Goal: Transaction & Acquisition: Purchase product/service

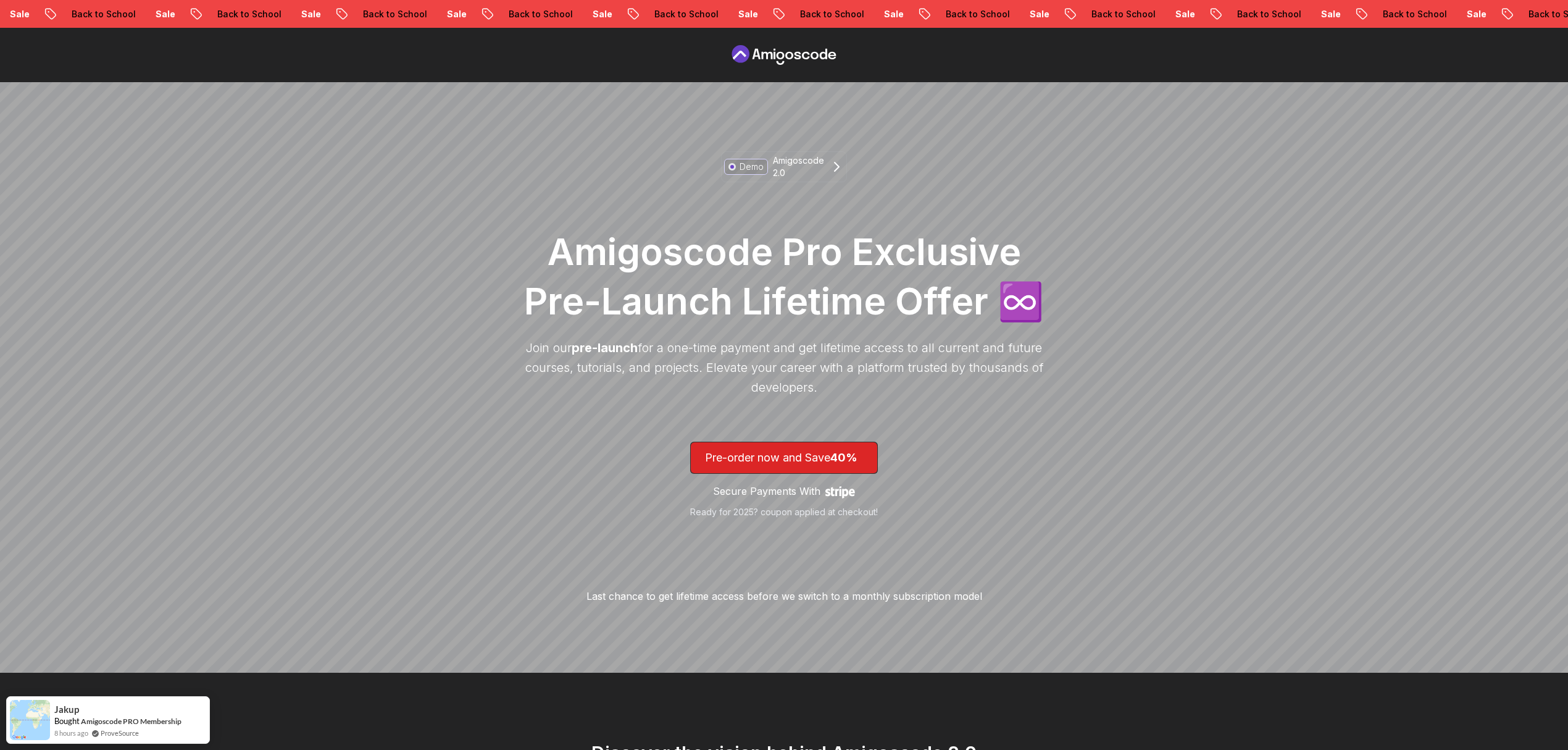
click at [772, 48] on icon at bounding box center [784, 55] width 111 height 20
click at [788, 60] on icon at bounding box center [784, 55] width 111 height 20
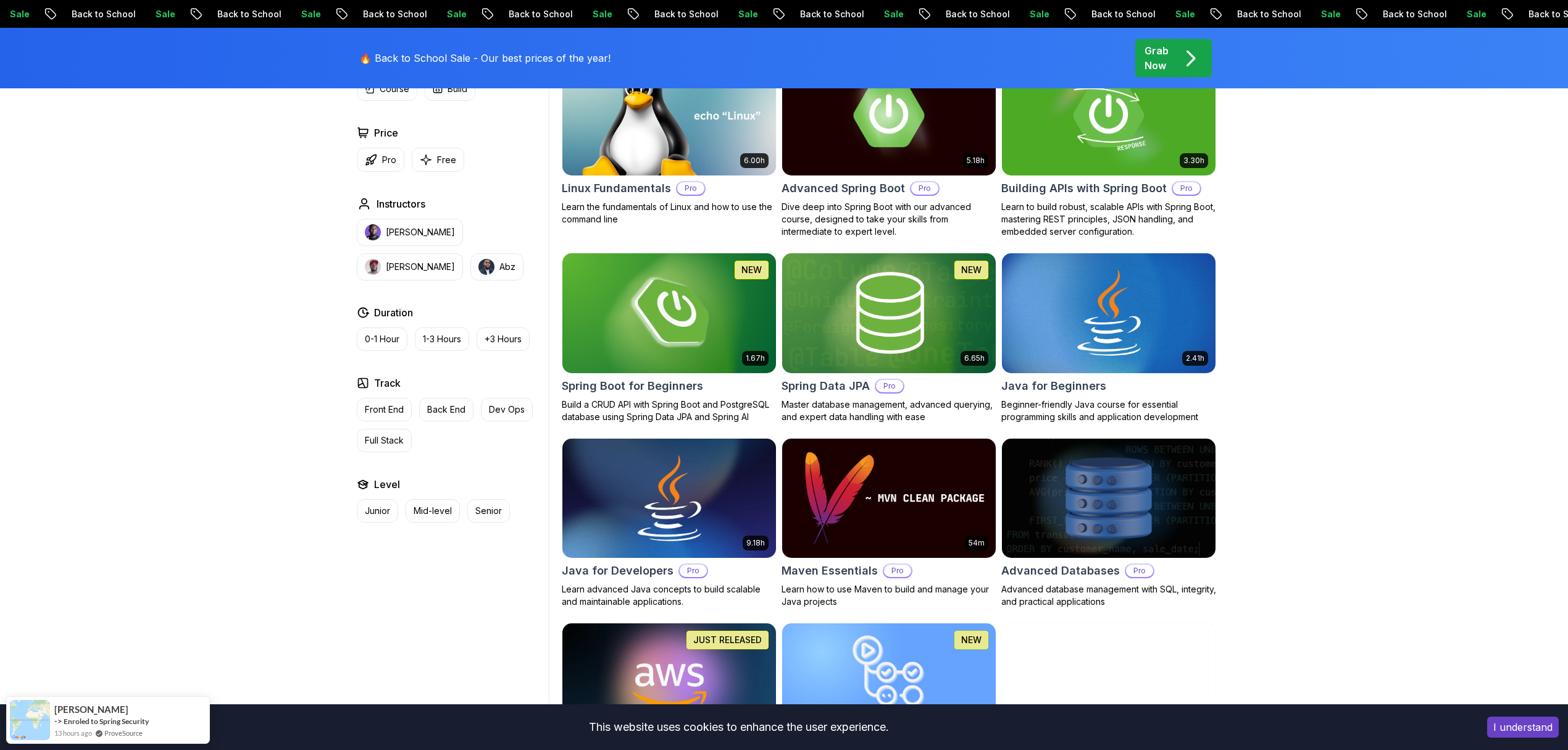
scroll to position [494, 0]
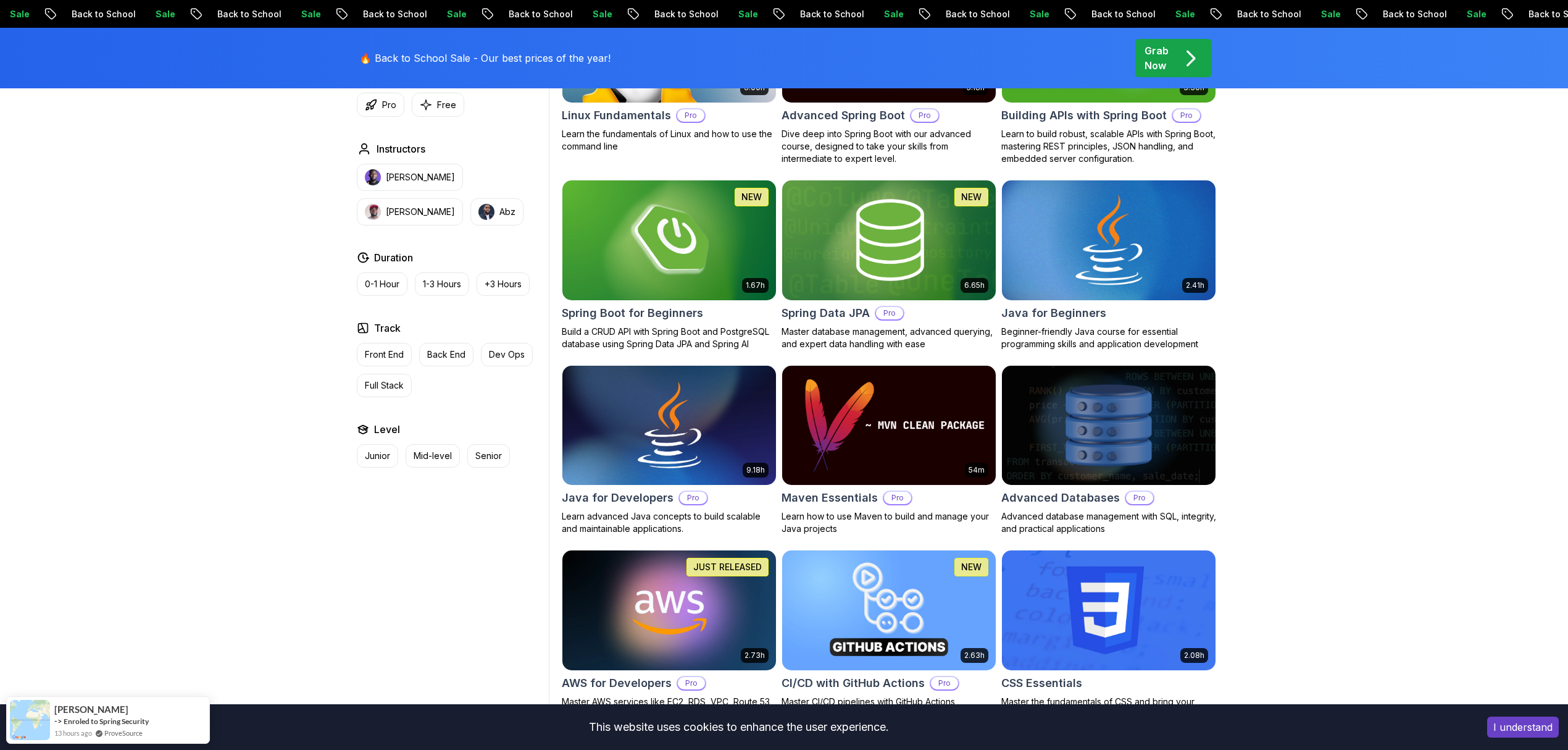
click at [1104, 273] on img at bounding box center [1108, 240] width 224 height 126
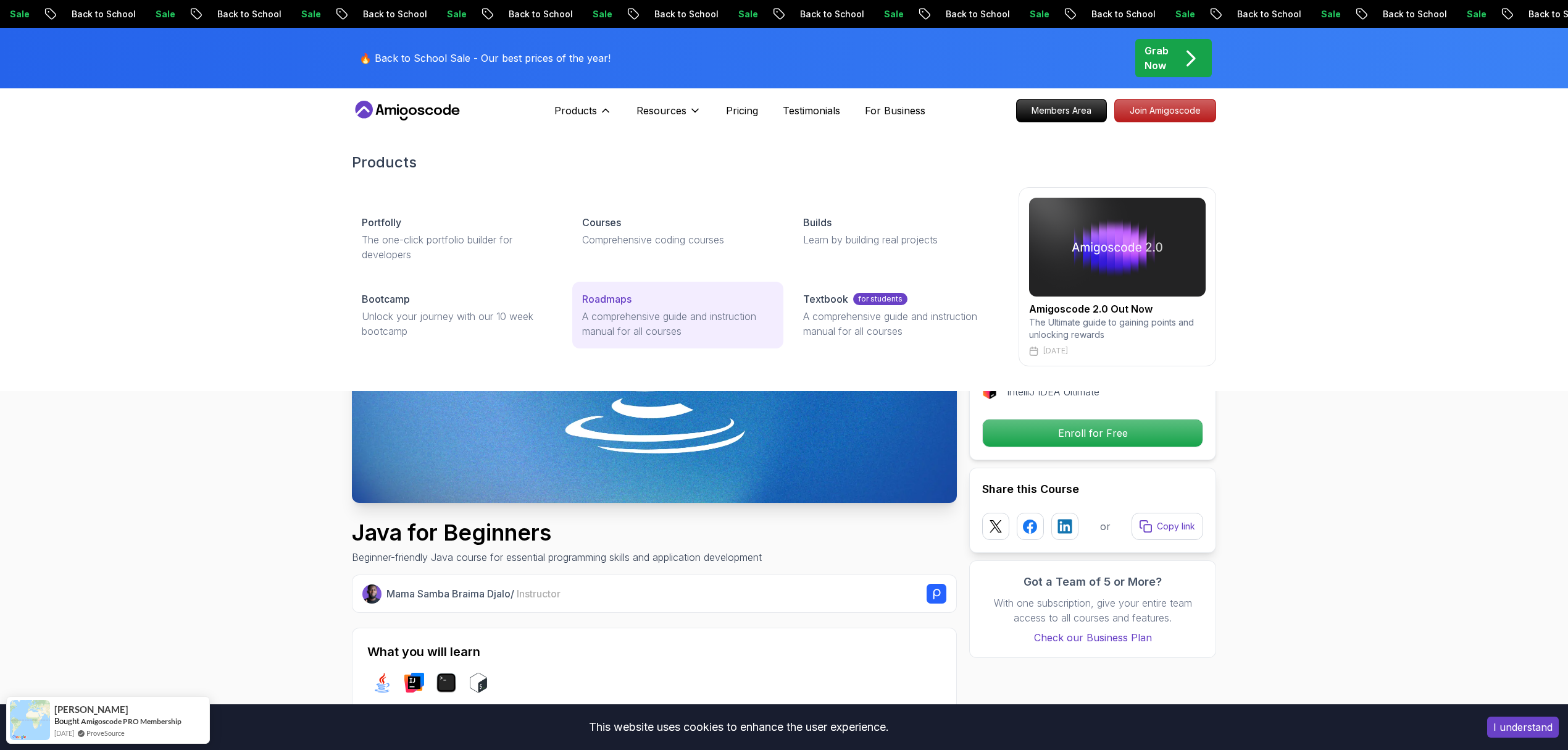
click at [682, 306] on div "Roadmaps" at bounding box center [677, 299] width 191 height 15
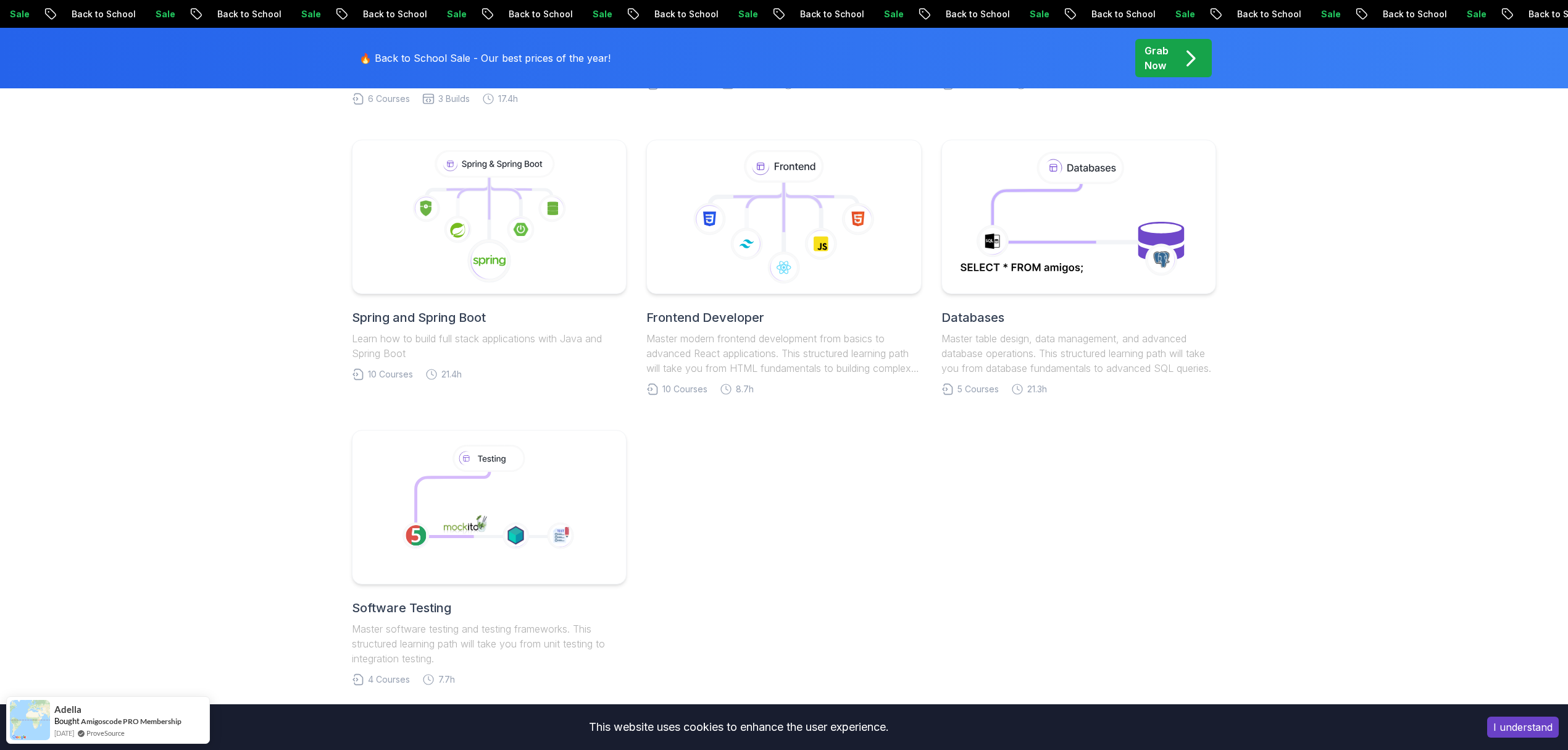
scroll to position [165, 0]
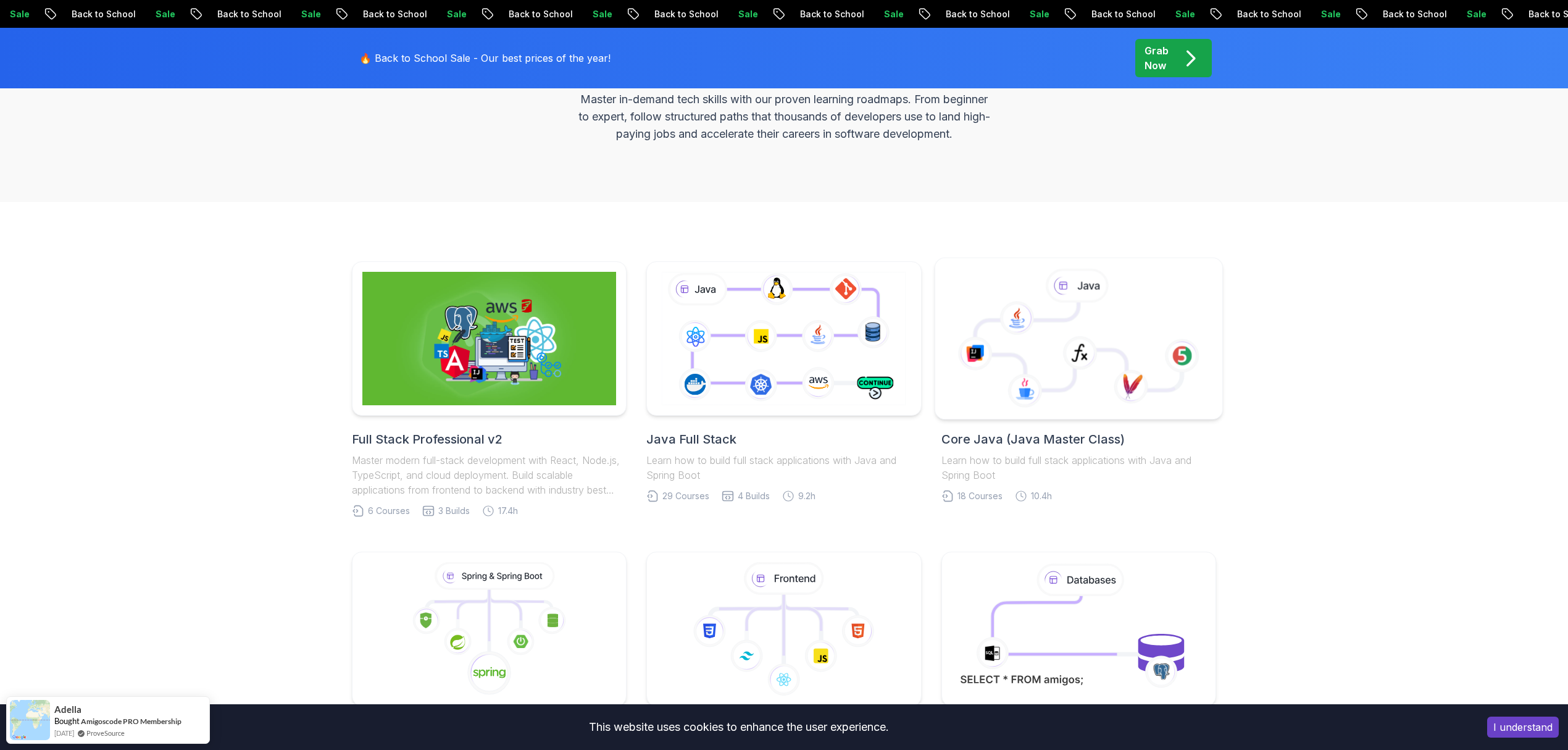
click at [1071, 347] on icon at bounding box center [1079, 353] width 34 height 34
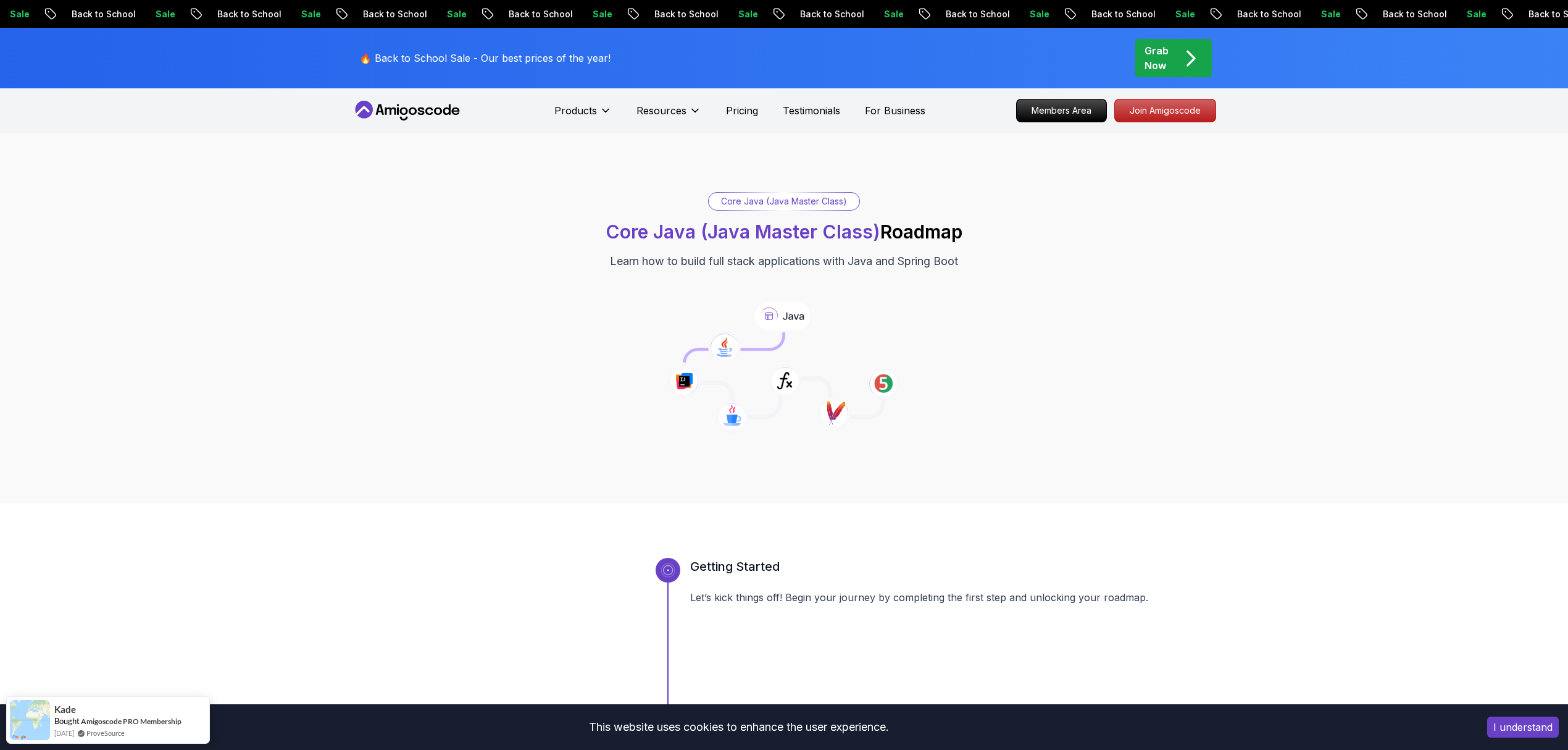
drag, startPoint x: 1341, startPoint y: 462, endPoint x: 1371, endPoint y: 115, distance: 348.3
click at [1147, 117] on p "Join Amigoscode" at bounding box center [1165, 110] width 96 height 21
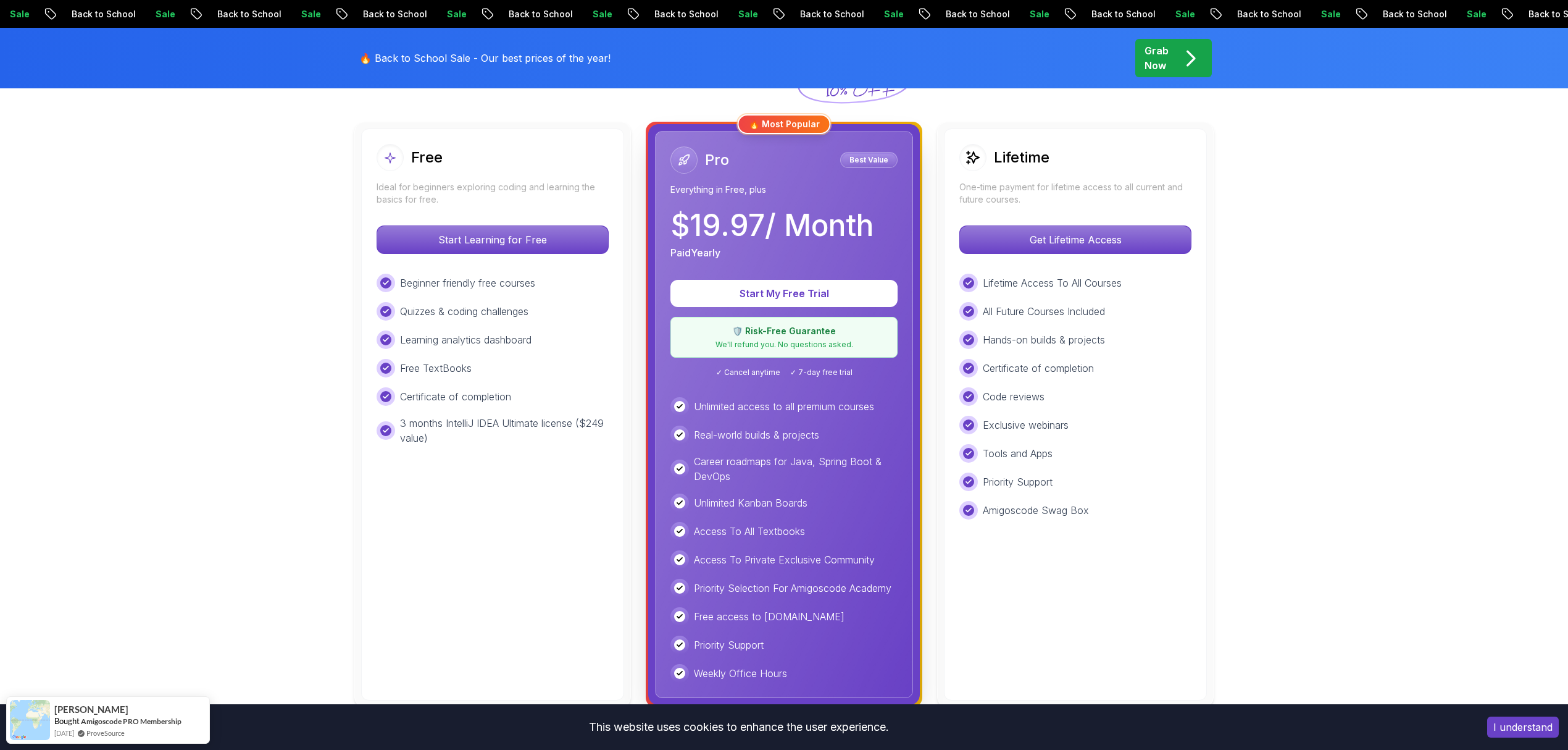
scroll to position [329, 0]
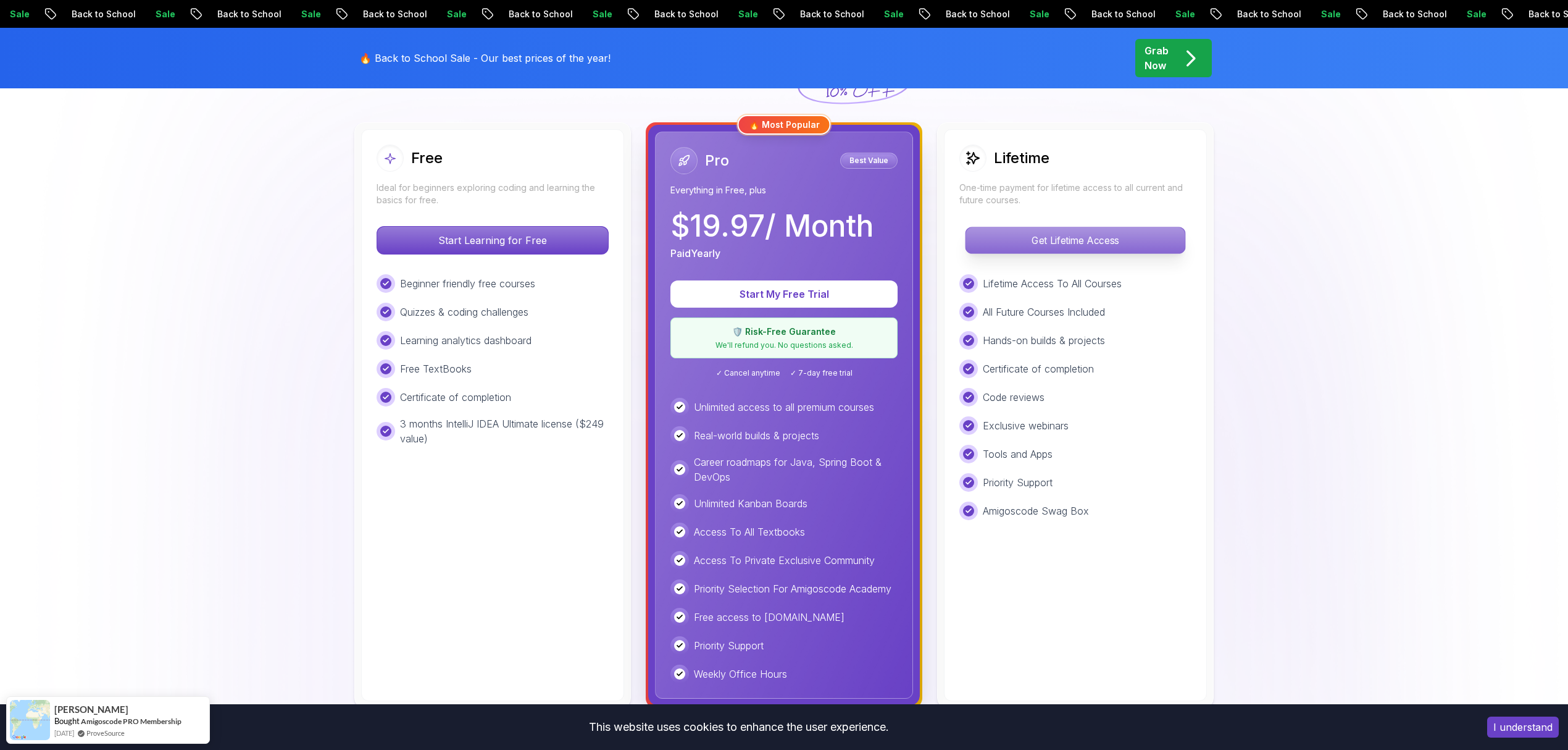
click at [1057, 245] on p "Get Lifetime Access" at bounding box center [1075, 240] width 219 height 26
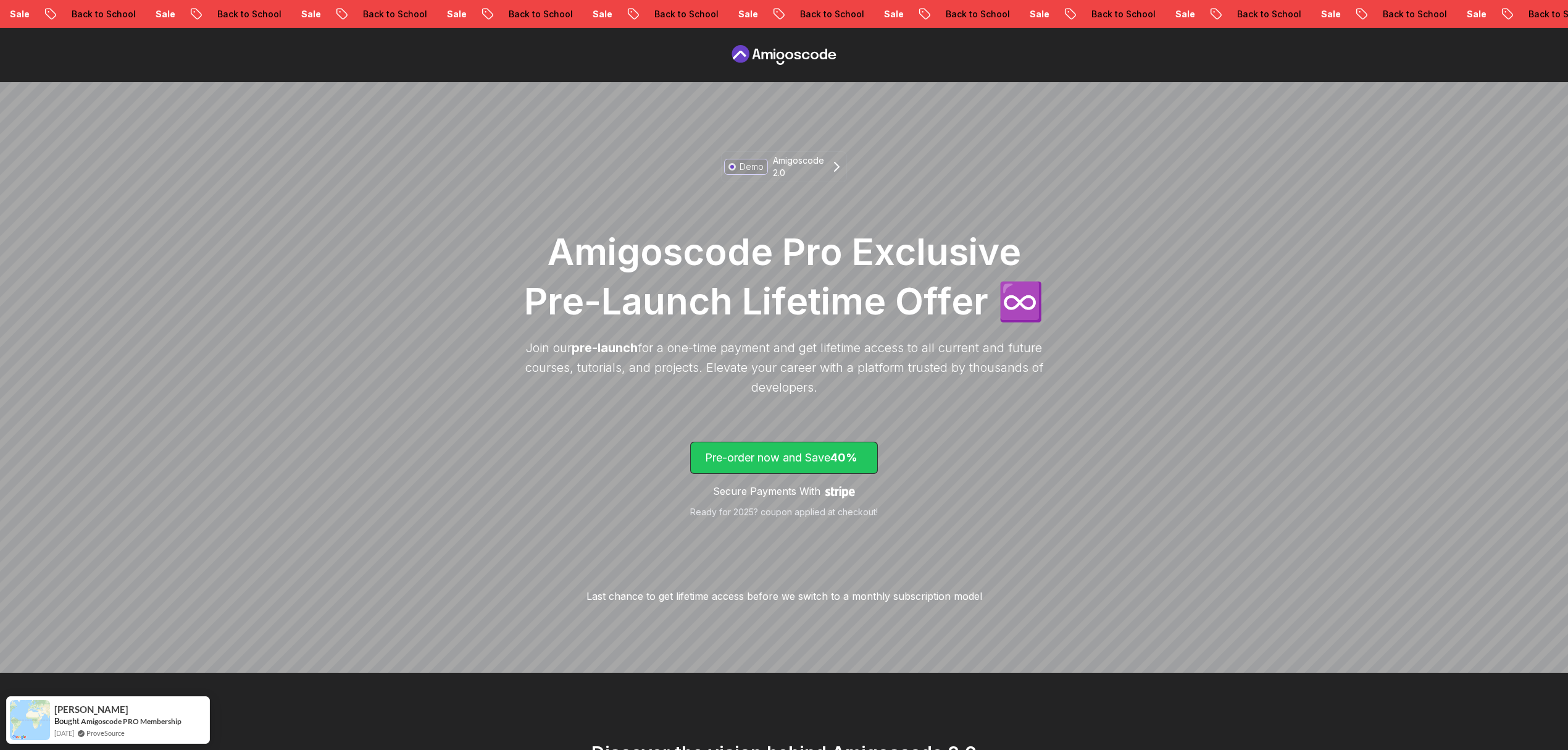
click at [795, 458] on p "Pre-order now and Save 40%" at bounding box center [784, 457] width 158 height 17
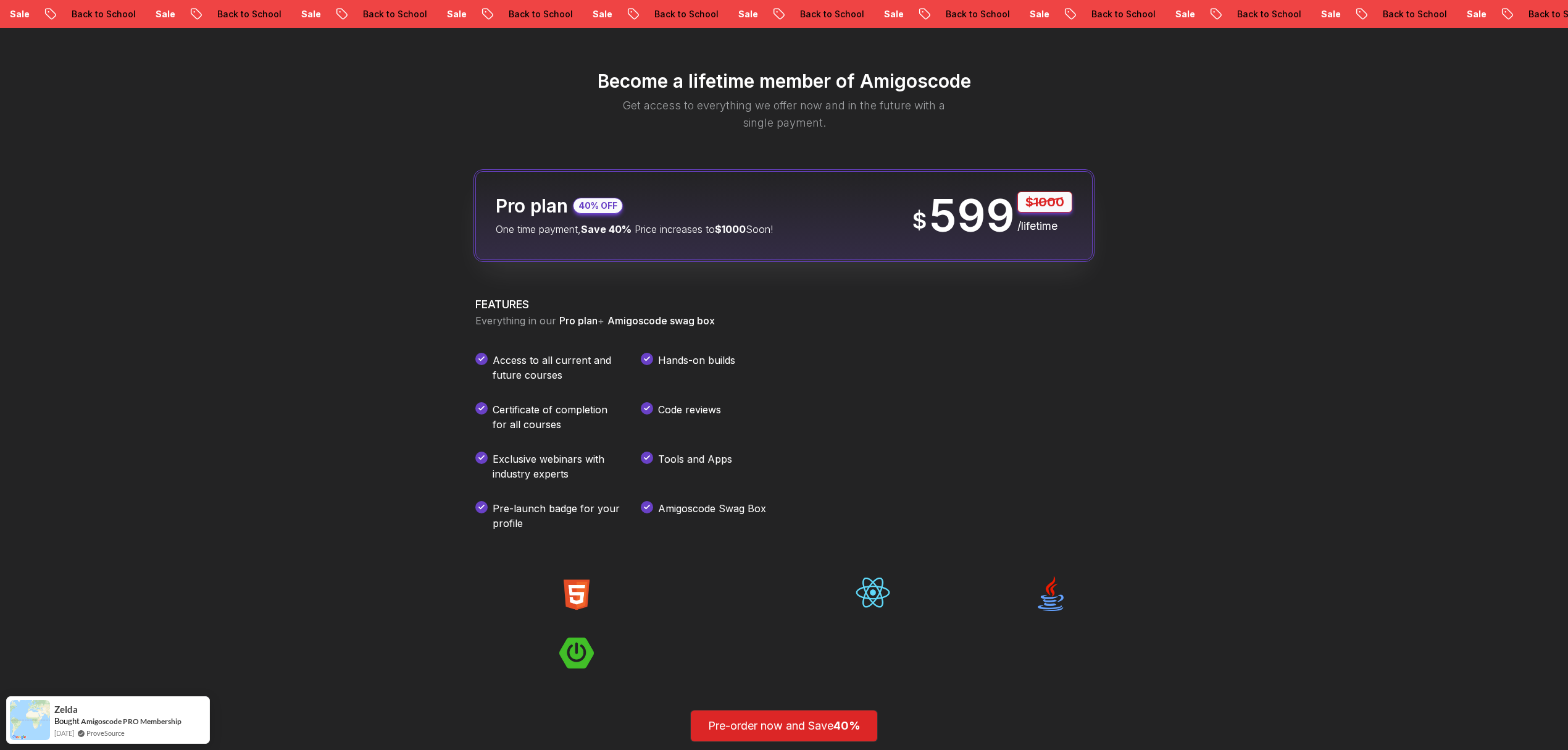
scroll to position [1463, 0]
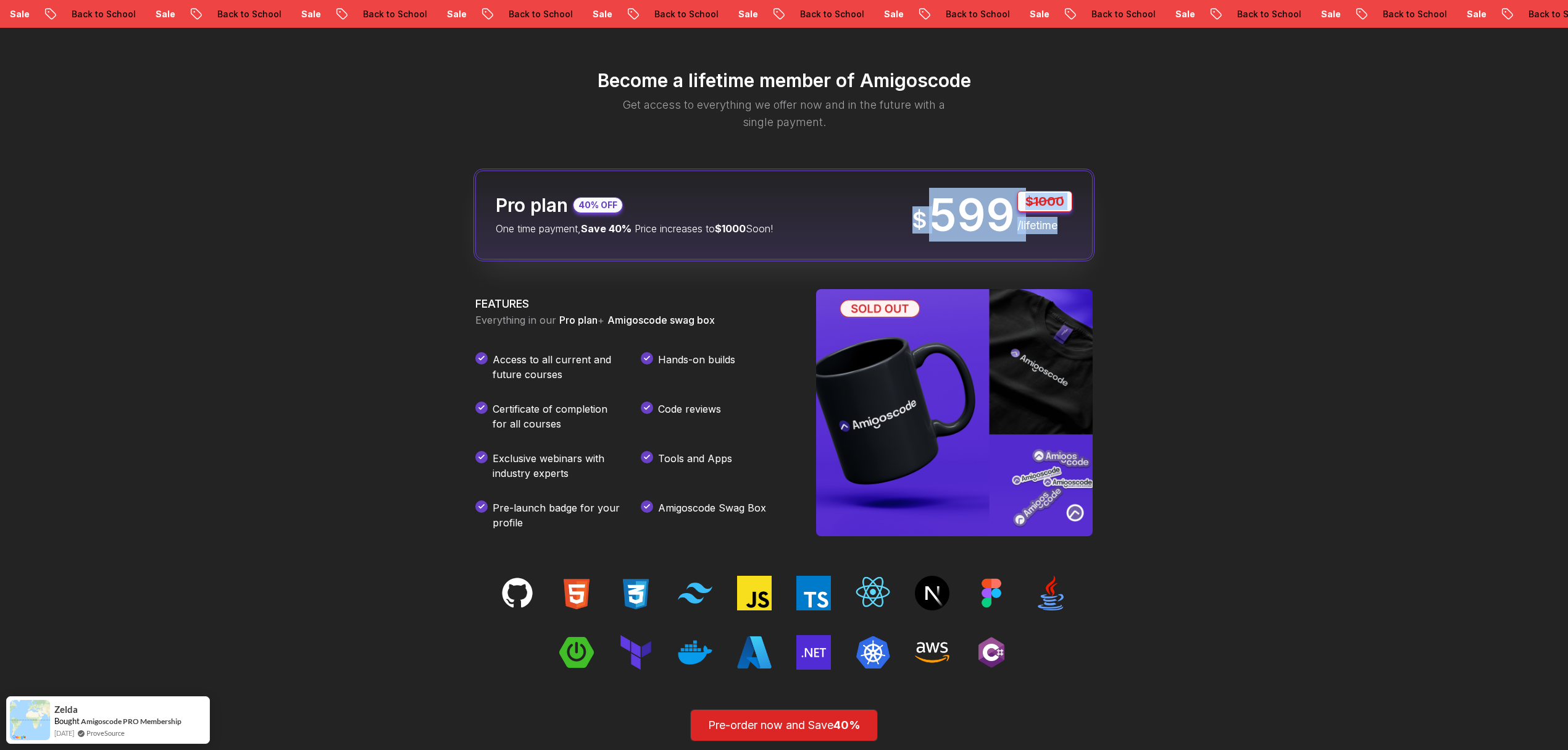
drag, startPoint x: 1057, startPoint y: 231, endPoint x: 877, endPoint y: 220, distance: 180.3
click at [879, 220] on div "Pro plan 40% OFF One time payment, Save 40% Price increases to $1000 Soon! $ 59…" at bounding box center [783, 214] width 617 height 89
click at [325, 374] on div "Become a lifetime member of Amigoscode Get access to everything we offer now an…" at bounding box center [784, 455] width 1568 height 910
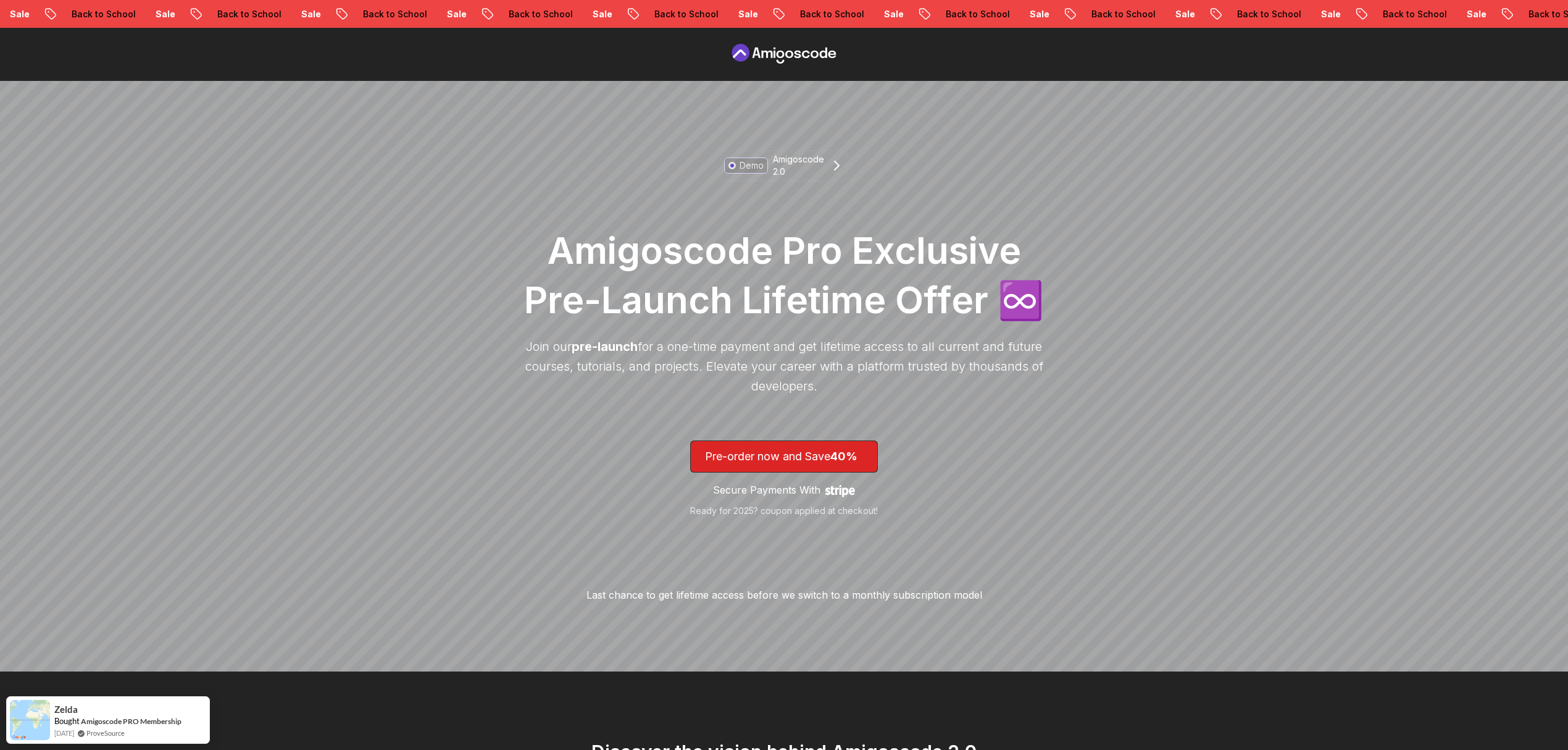
scroll to position [0, 0]
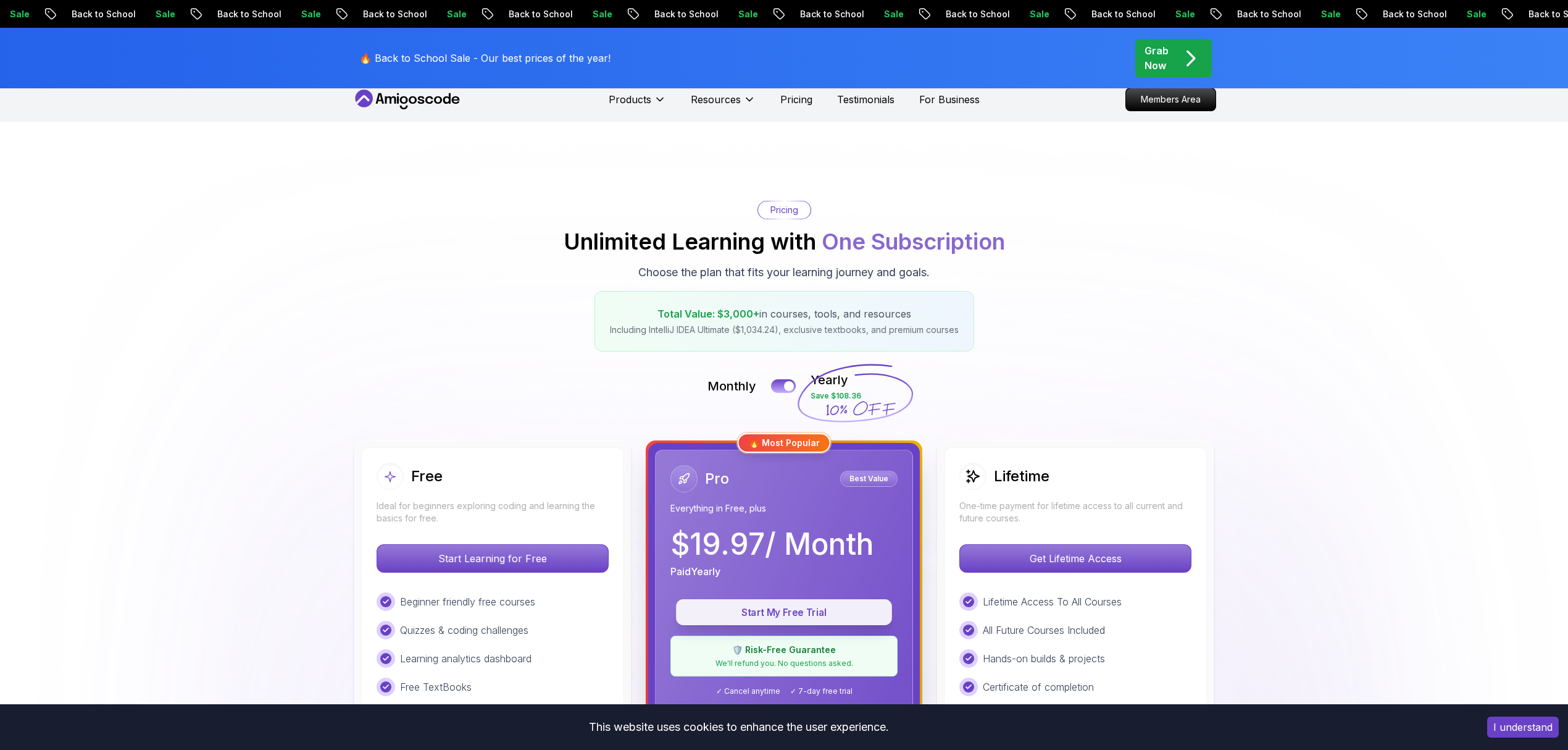
scroll to position [329, 0]
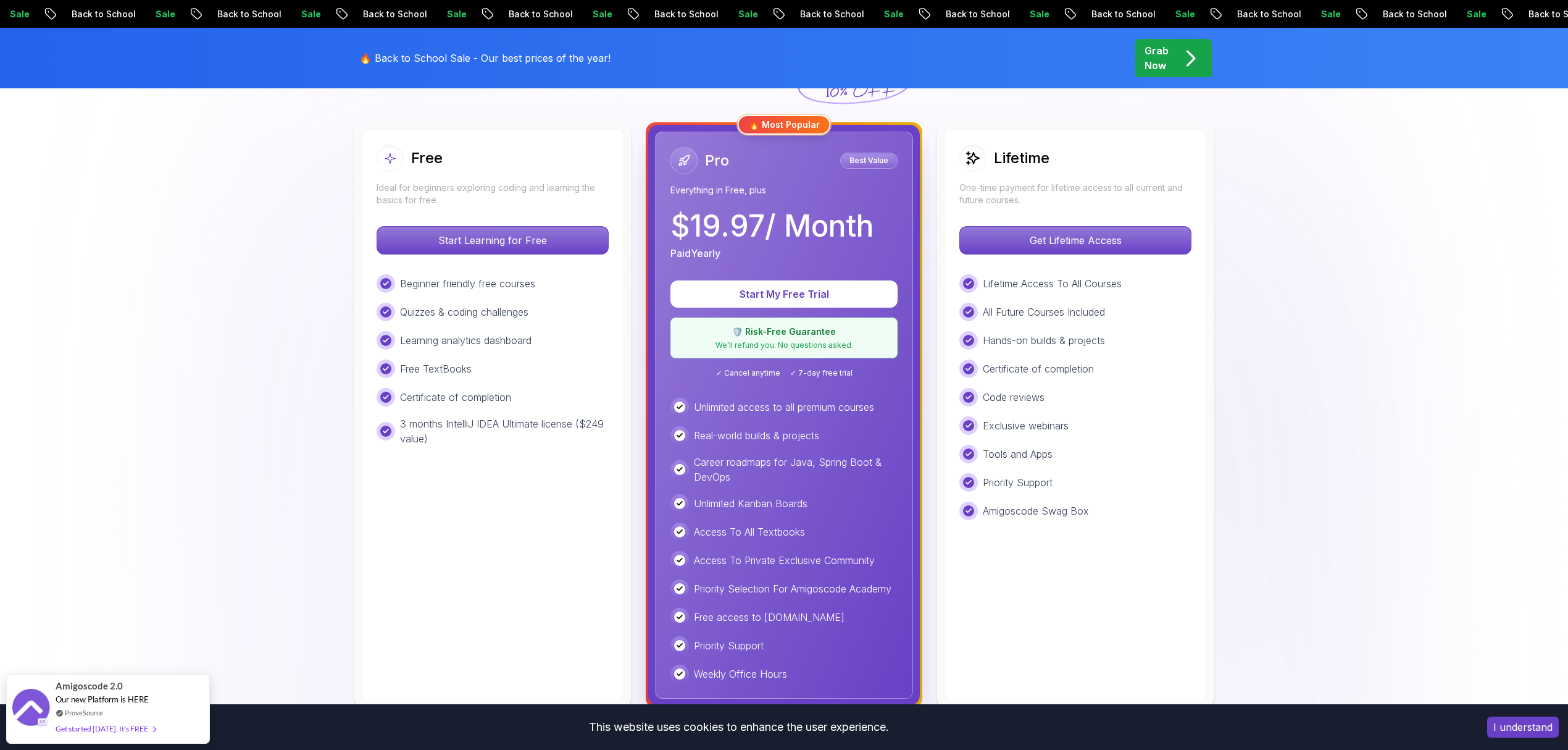
click at [697, 187] on p "Everything in Free, plus" at bounding box center [783, 190] width 227 height 12
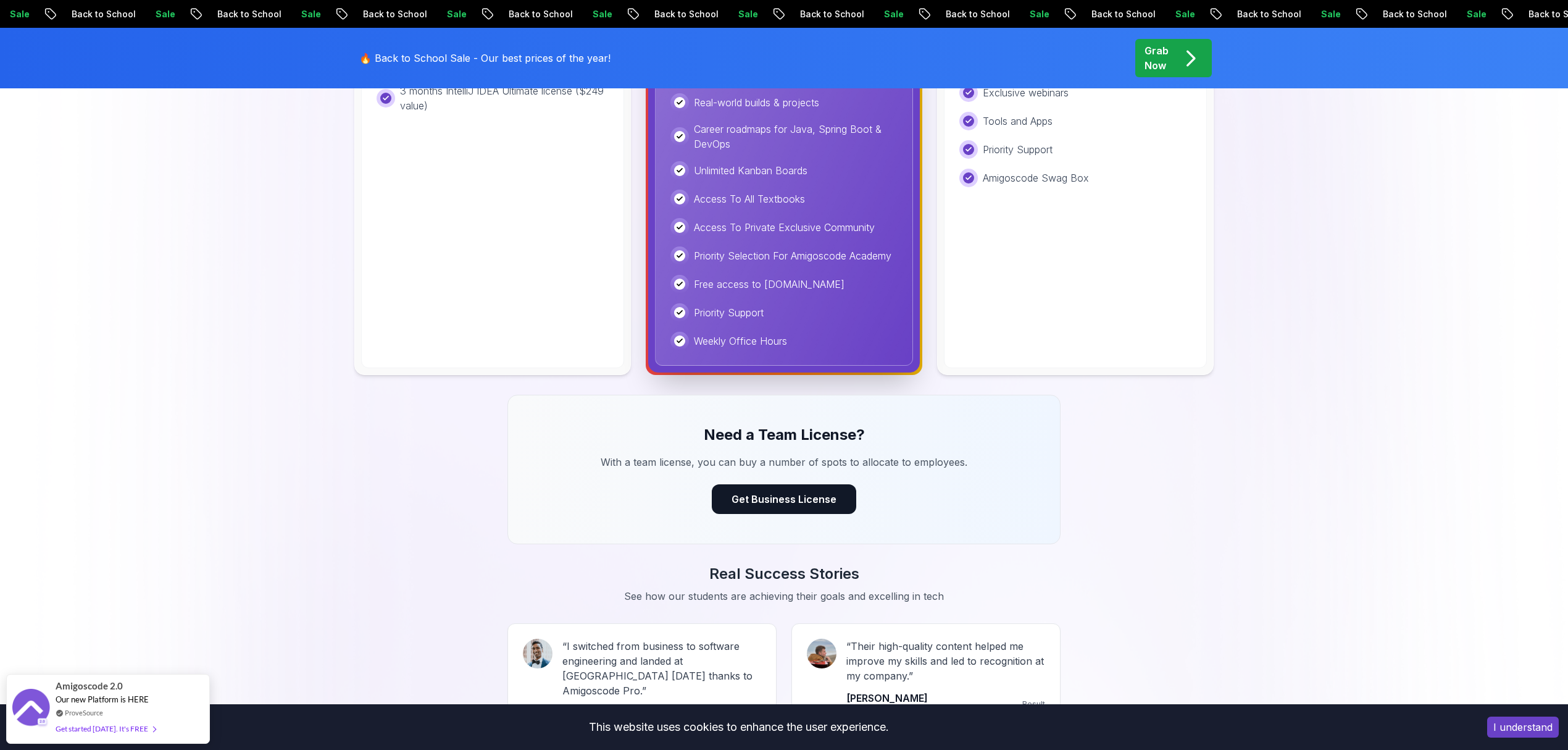
scroll to position [0, 0]
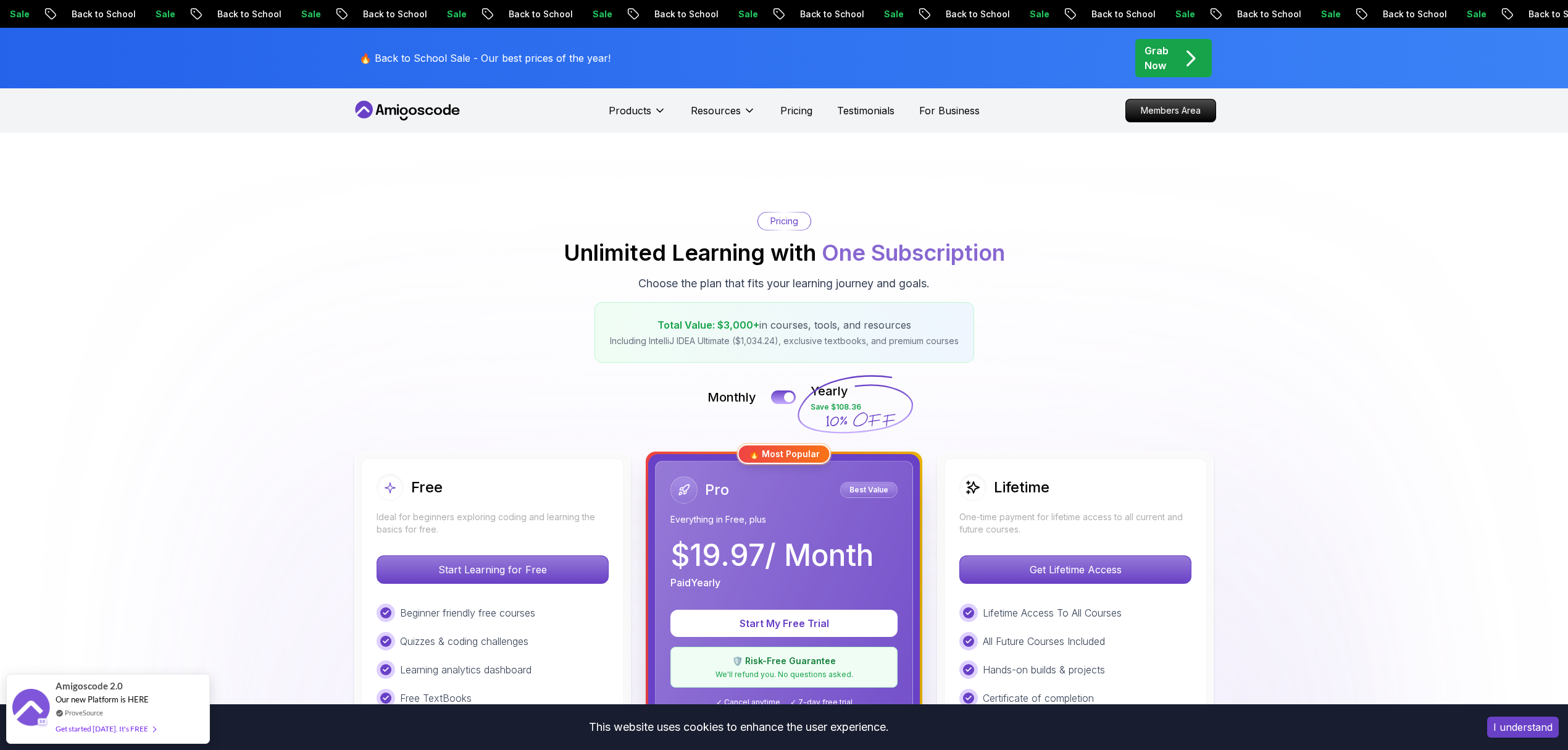
drag, startPoint x: 434, startPoint y: 526, endPoint x: 410, endPoint y: 312, distance: 215.3
